Goal: Task Accomplishment & Management: Manage account settings

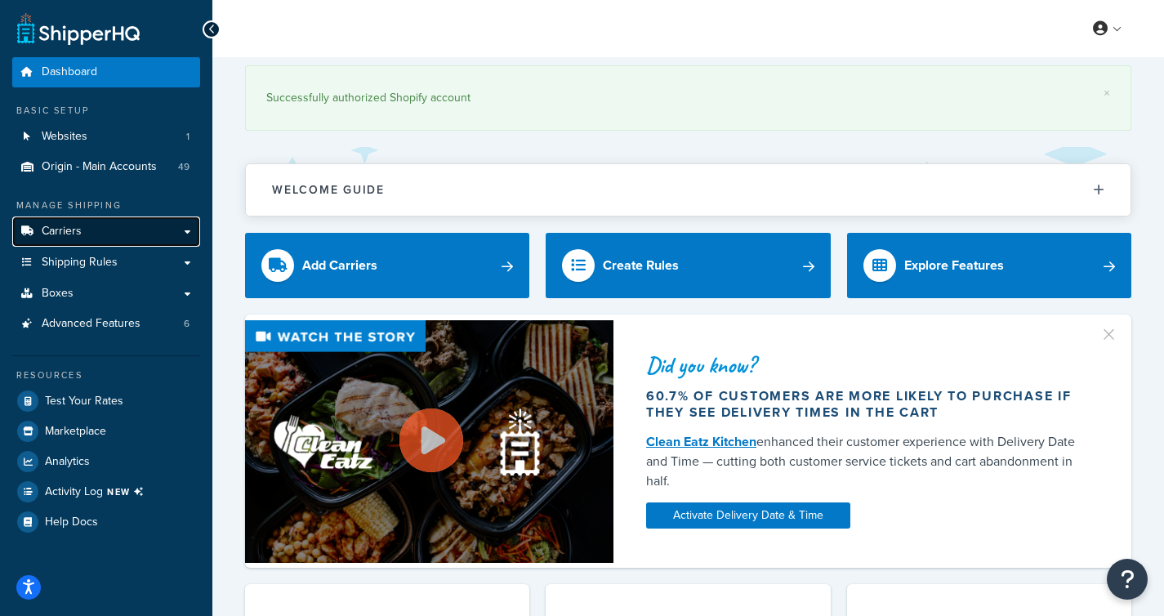
click at [65, 235] on span "Carriers" at bounding box center [62, 232] width 40 height 14
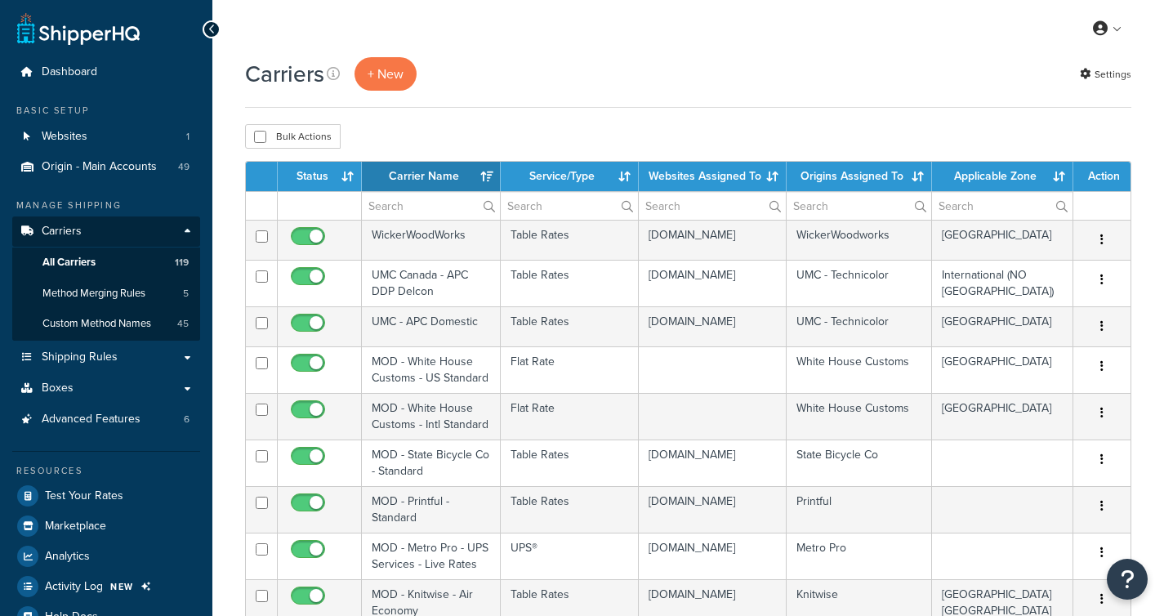
select select "15"
click at [82, 258] on span "All Carriers" at bounding box center [68, 263] width 53 height 14
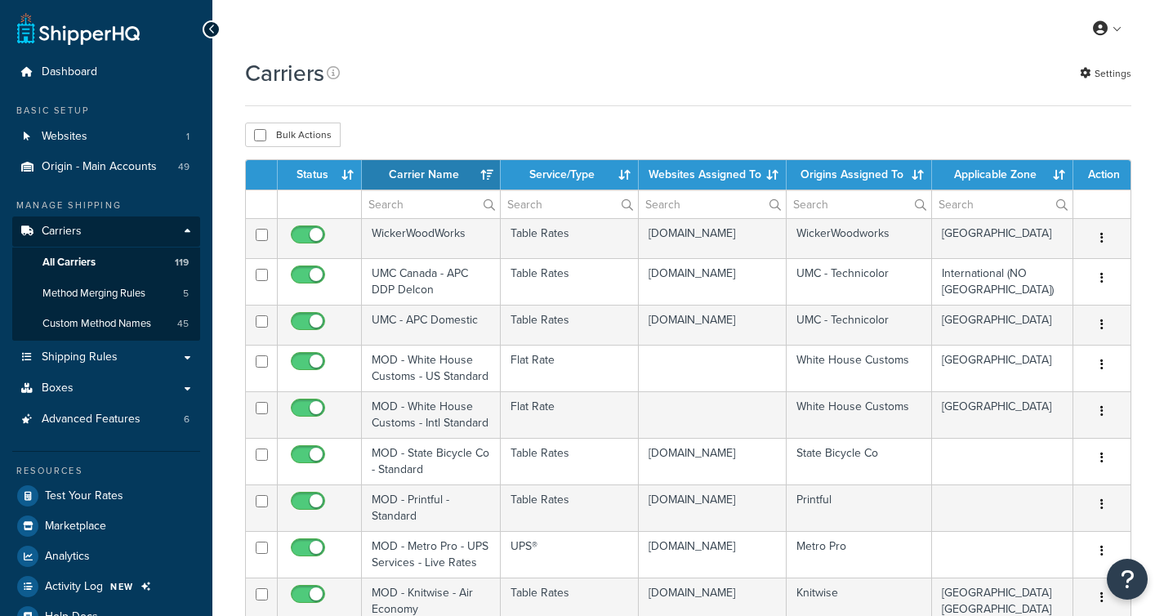
select select "15"
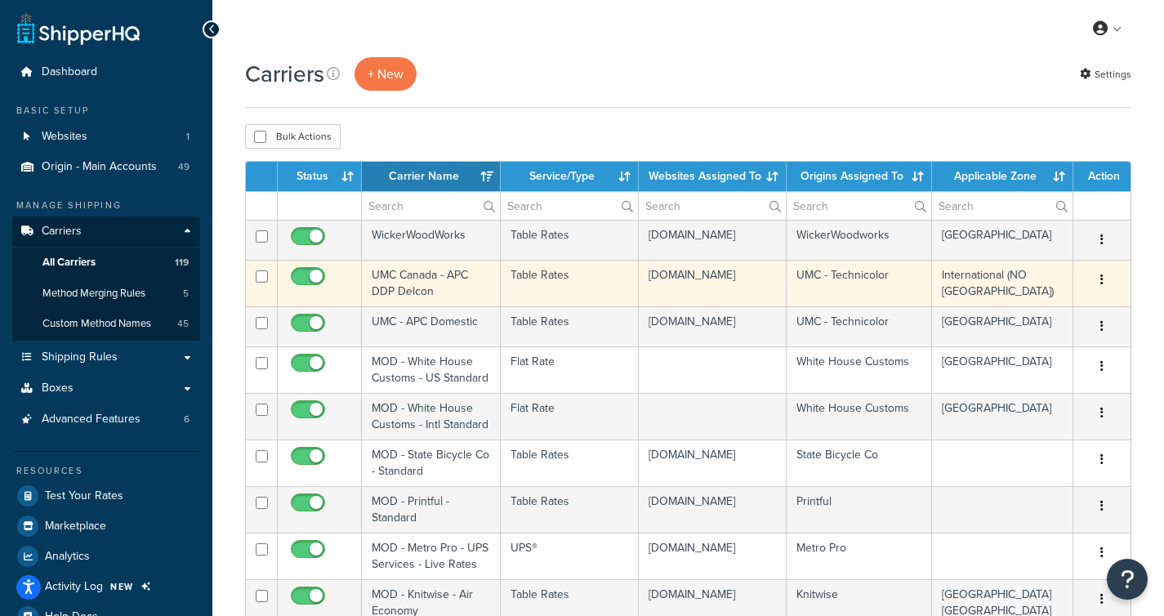
click at [389, 292] on td "UMC Canada - APC DDP Delcon" at bounding box center [431, 283] width 139 height 47
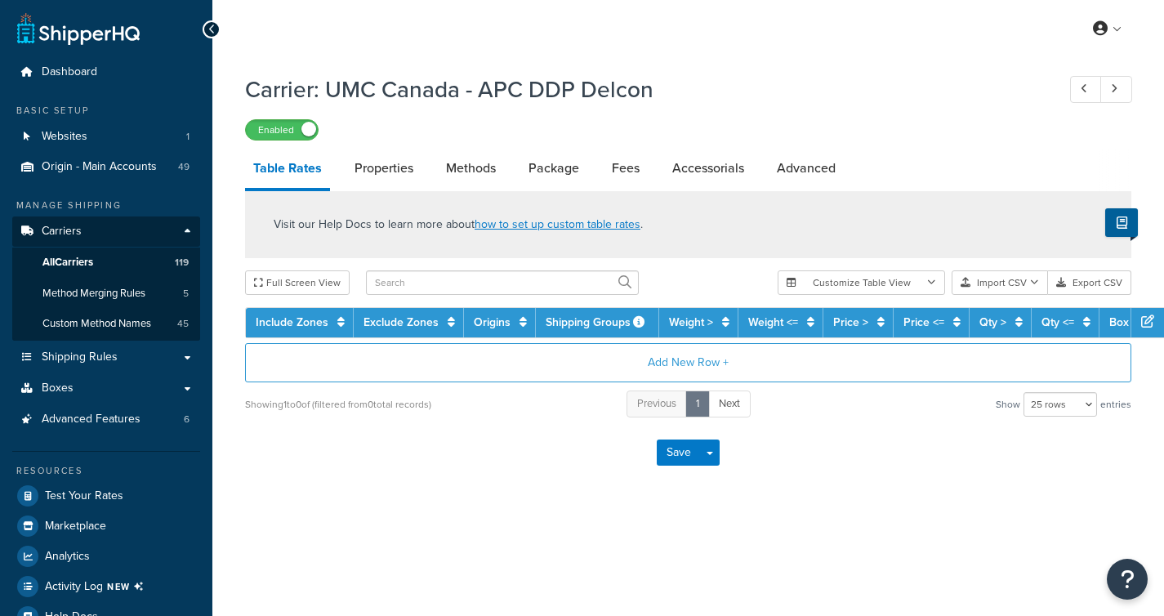
select select "25"
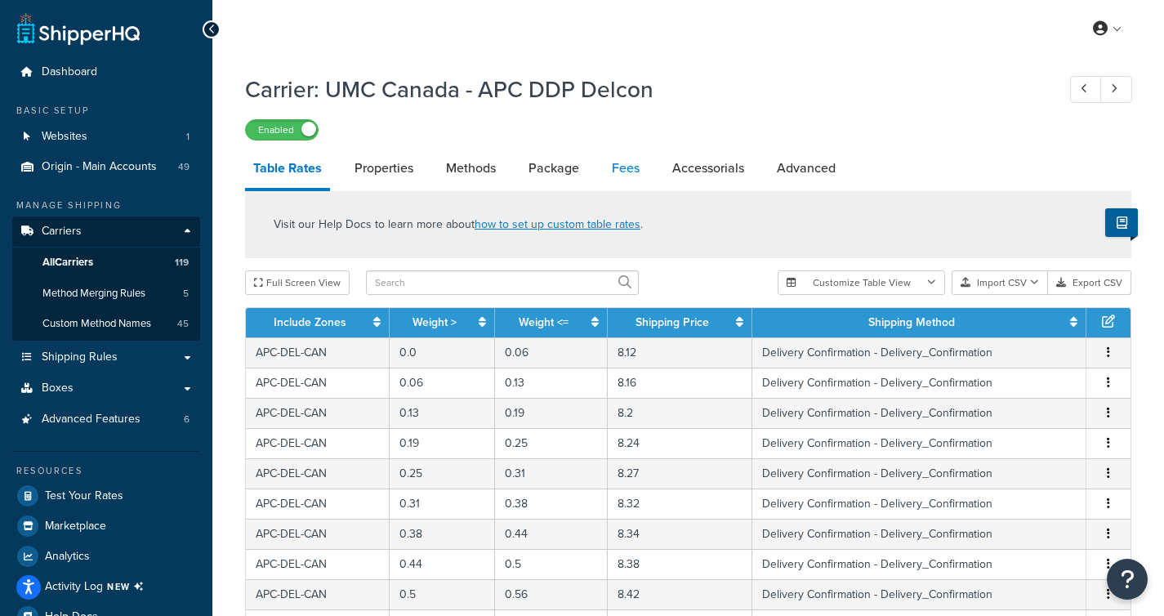
click at [634, 167] on link "Fees" at bounding box center [626, 168] width 44 height 39
select select "AFTER"
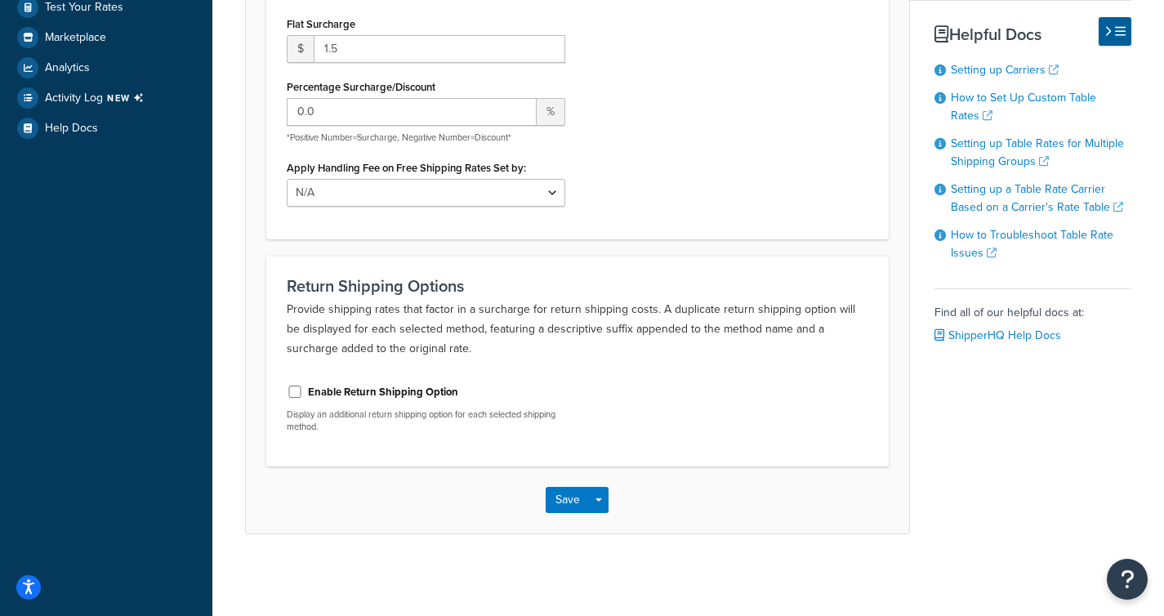
scroll to position [123, 0]
